Goal: Information Seeking & Learning: Learn about a topic

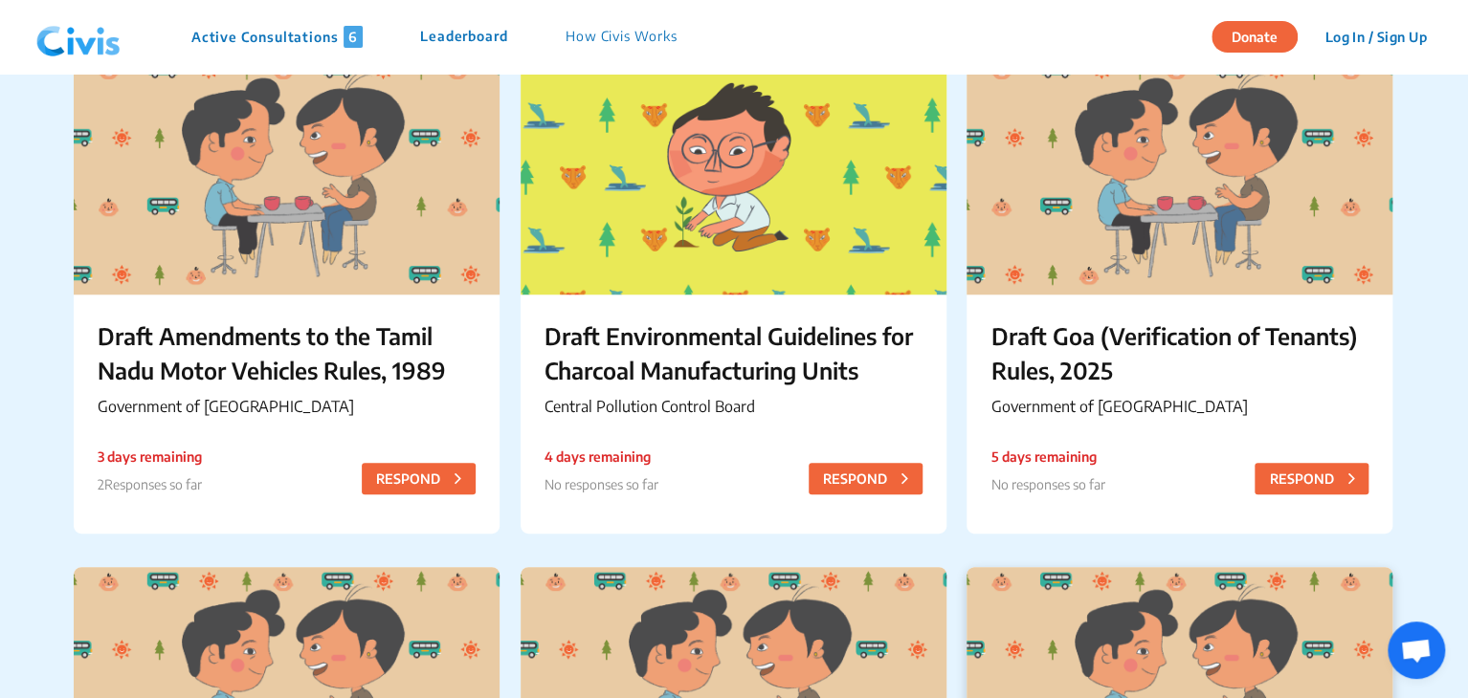
scroll to position [183, 0]
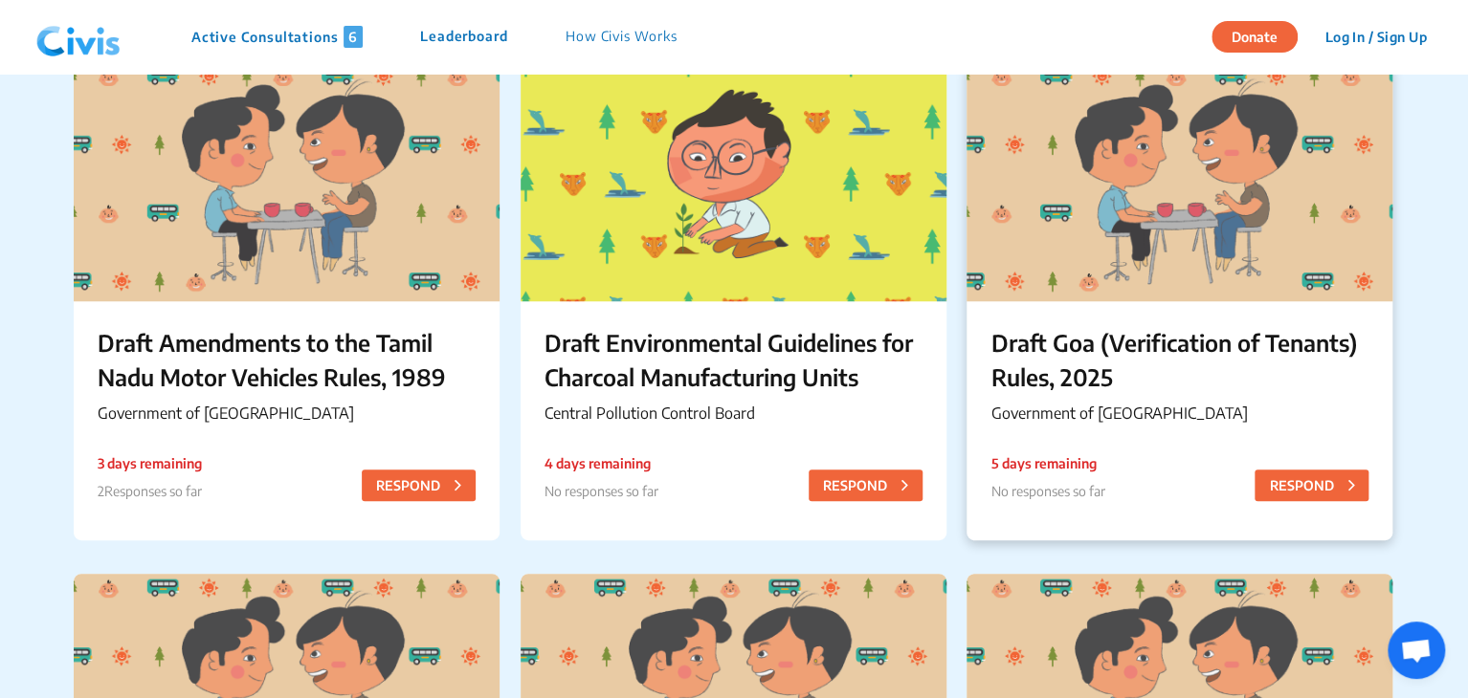
click at [1071, 341] on p "Draft Goa (Verification of Tenants) Rules, 2025" at bounding box center [1179, 359] width 378 height 69
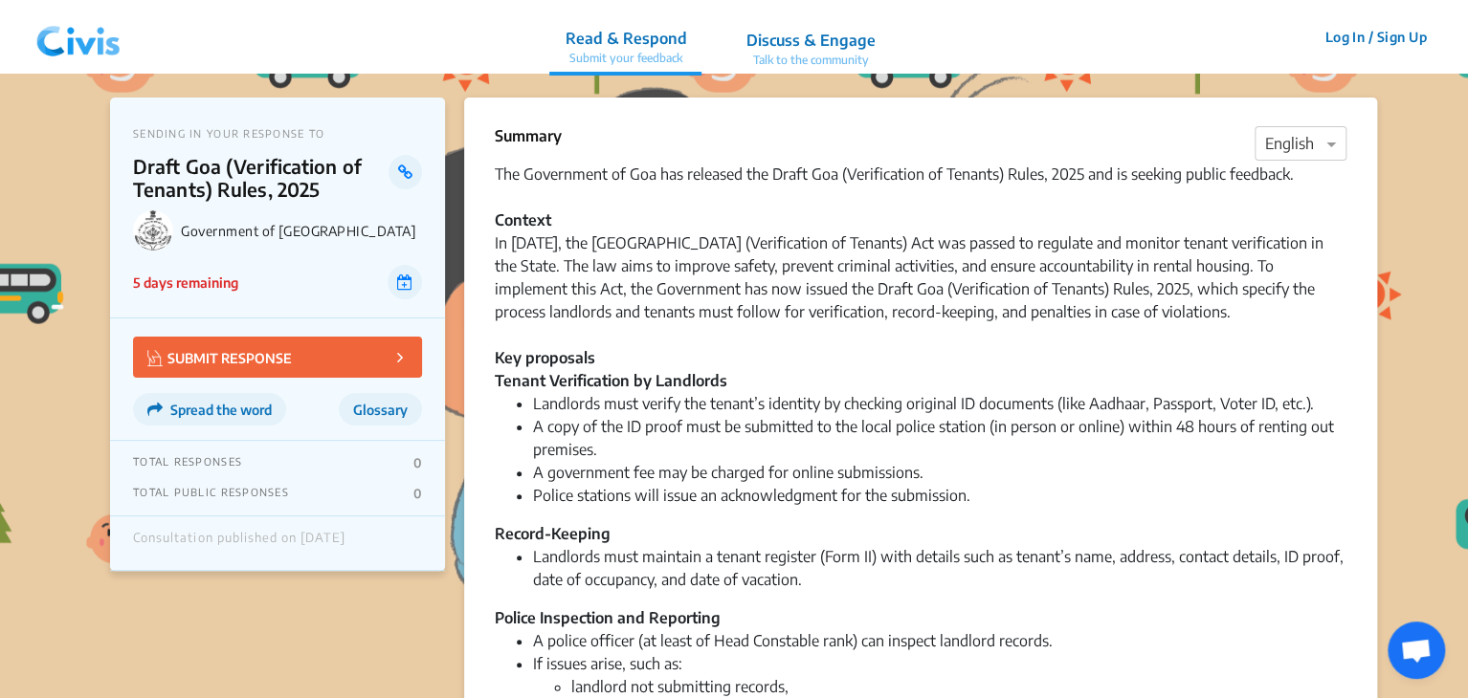
click at [935, 332] on div "In [DATE], the [GEOGRAPHIC_DATA] (Verification of Tenants) Act was passed to re…" at bounding box center [920, 301] width 851 height 138
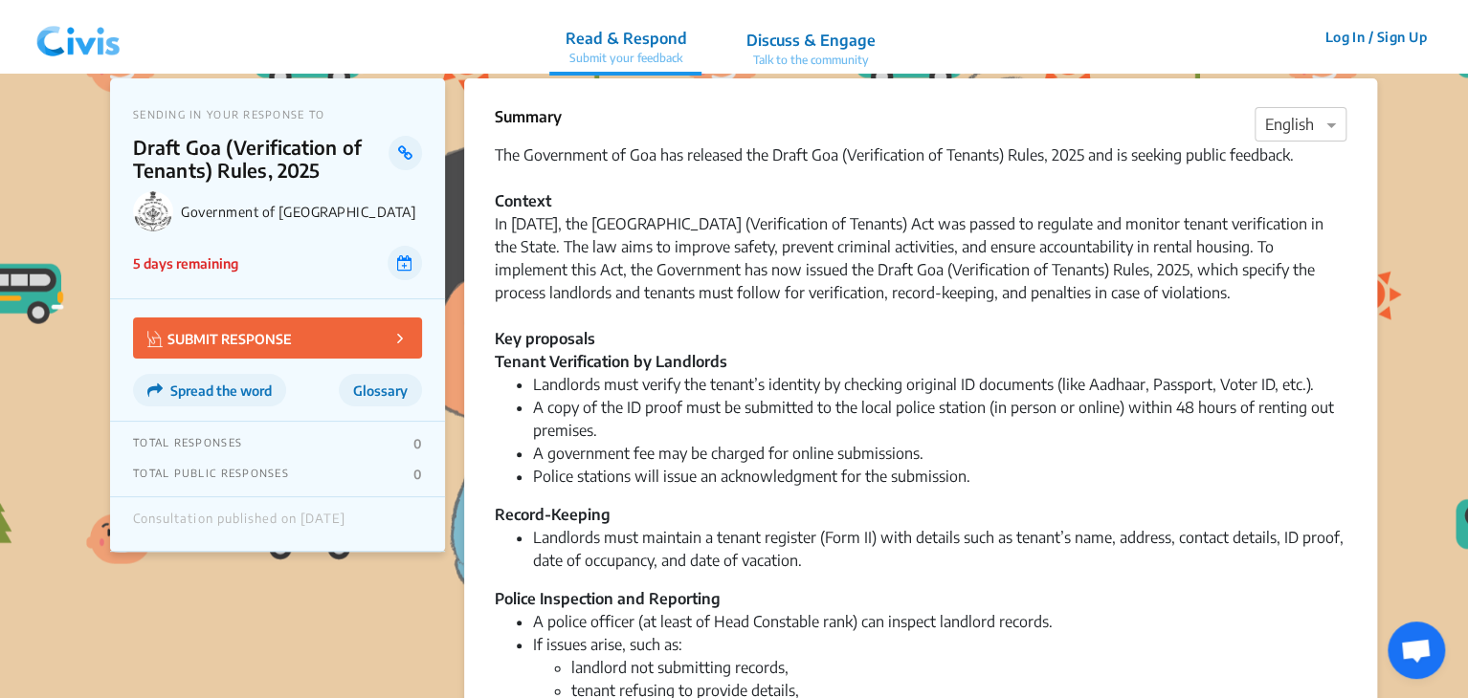
scroll to position [54, 0]
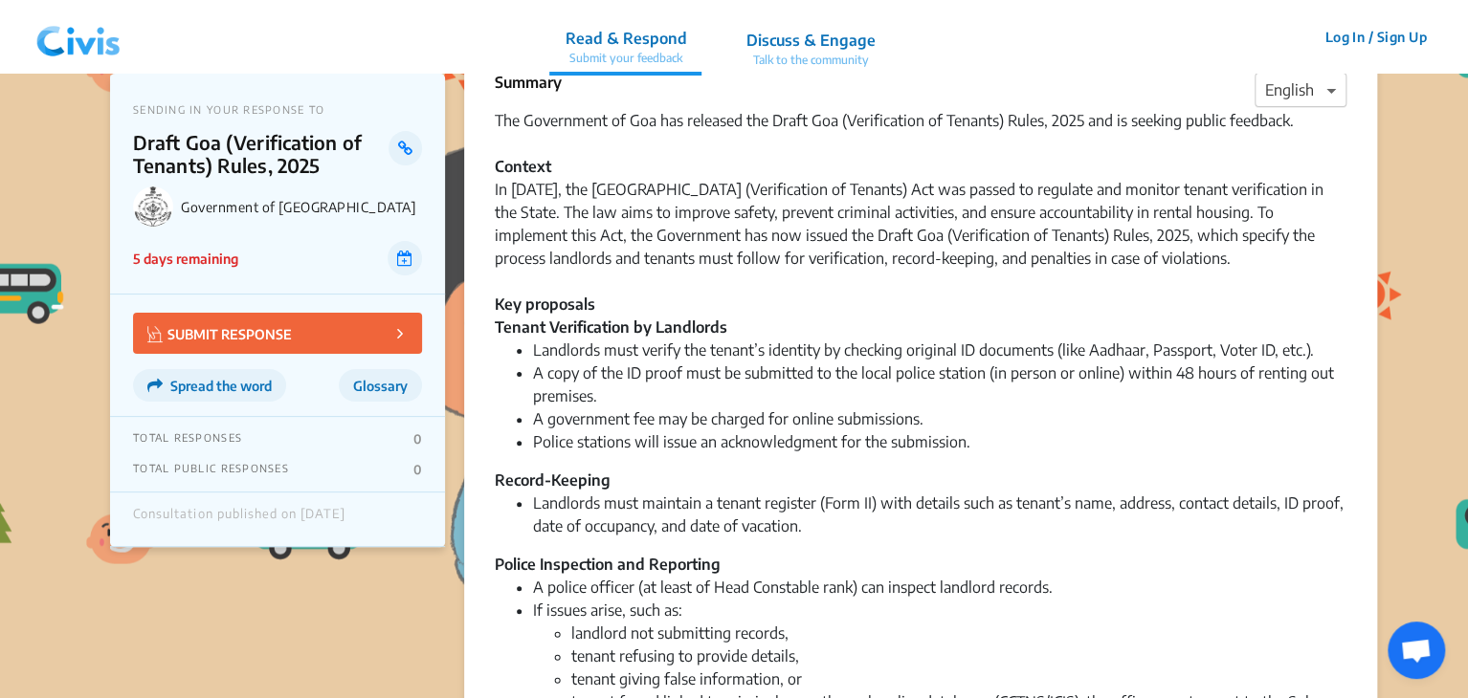
click at [1334, 97] on span at bounding box center [1333, 89] width 24 height 23
click at [1293, 164] on span "Hindi" at bounding box center [1283, 164] width 36 height 19
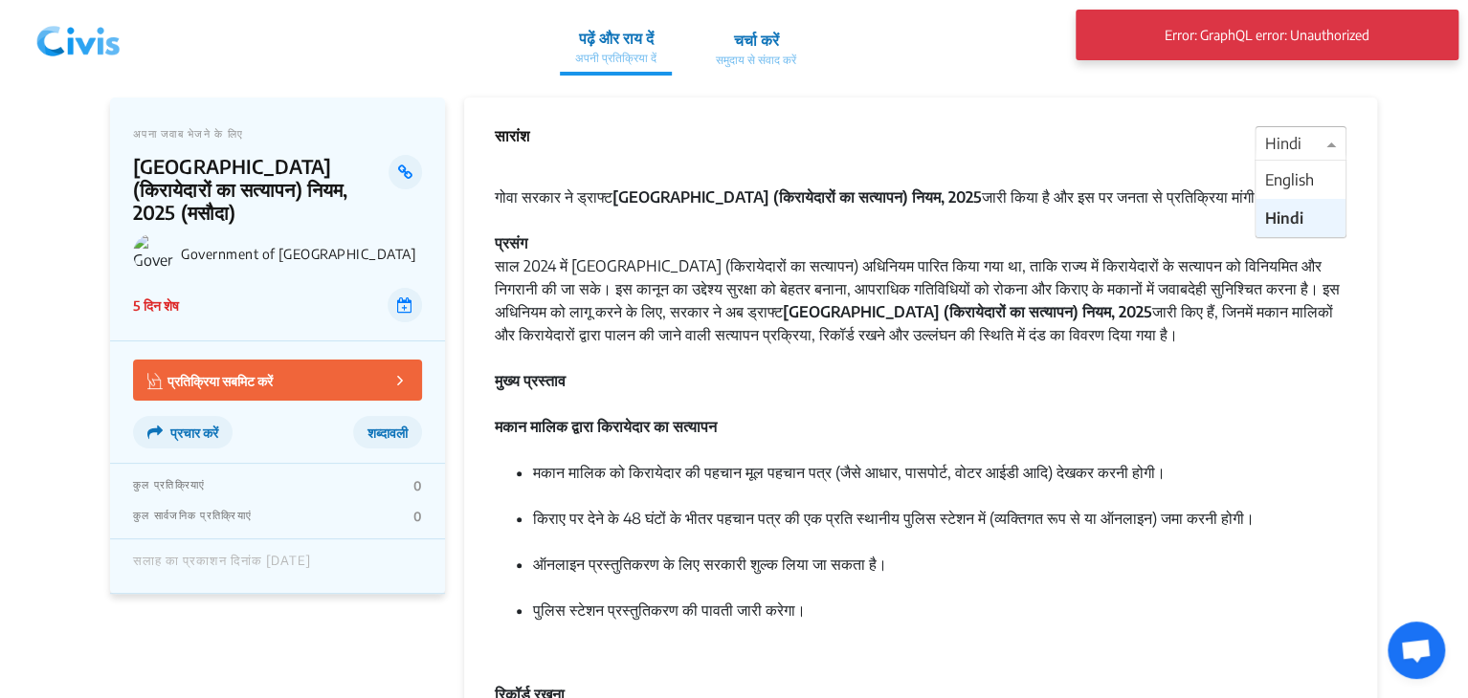
click at [1297, 146] on div at bounding box center [1300, 144] width 90 height 25
click at [1293, 184] on span "English" at bounding box center [1289, 179] width 49 height 19
